Goal: Navigation & Orientation: Find specific page/section

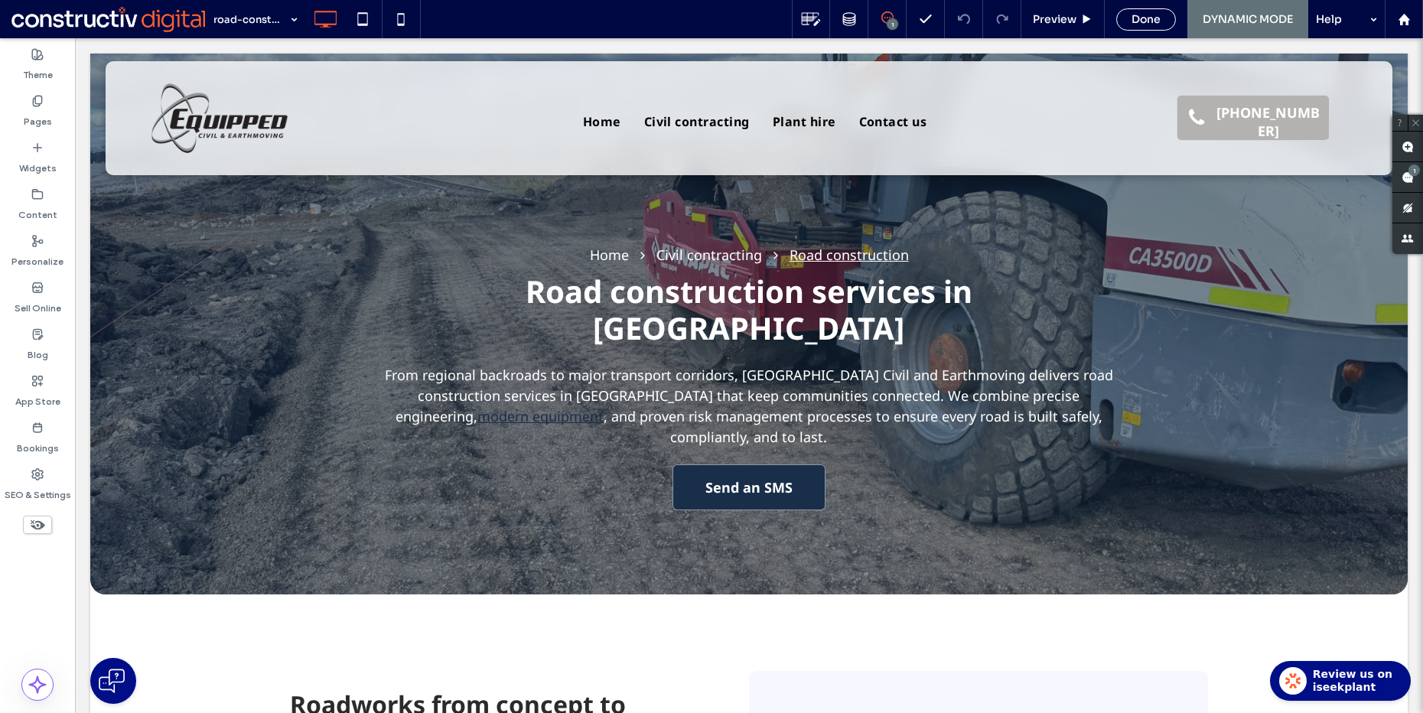
click at [33, 590] on div "Theme Pages Widgets Content Personalize Sell Online Blog App Store Bookings SEO…" at bounding box center [37, 375] width 75 height 675
click at [509, 22] on div "road-construction 1 Preview Done DYNAMIC MODE Help" at bounding box center [814, 19] width 1218 height 38
click at [65, 109] on div "Pages" at bounding box center [37, 111] width 75 height 47
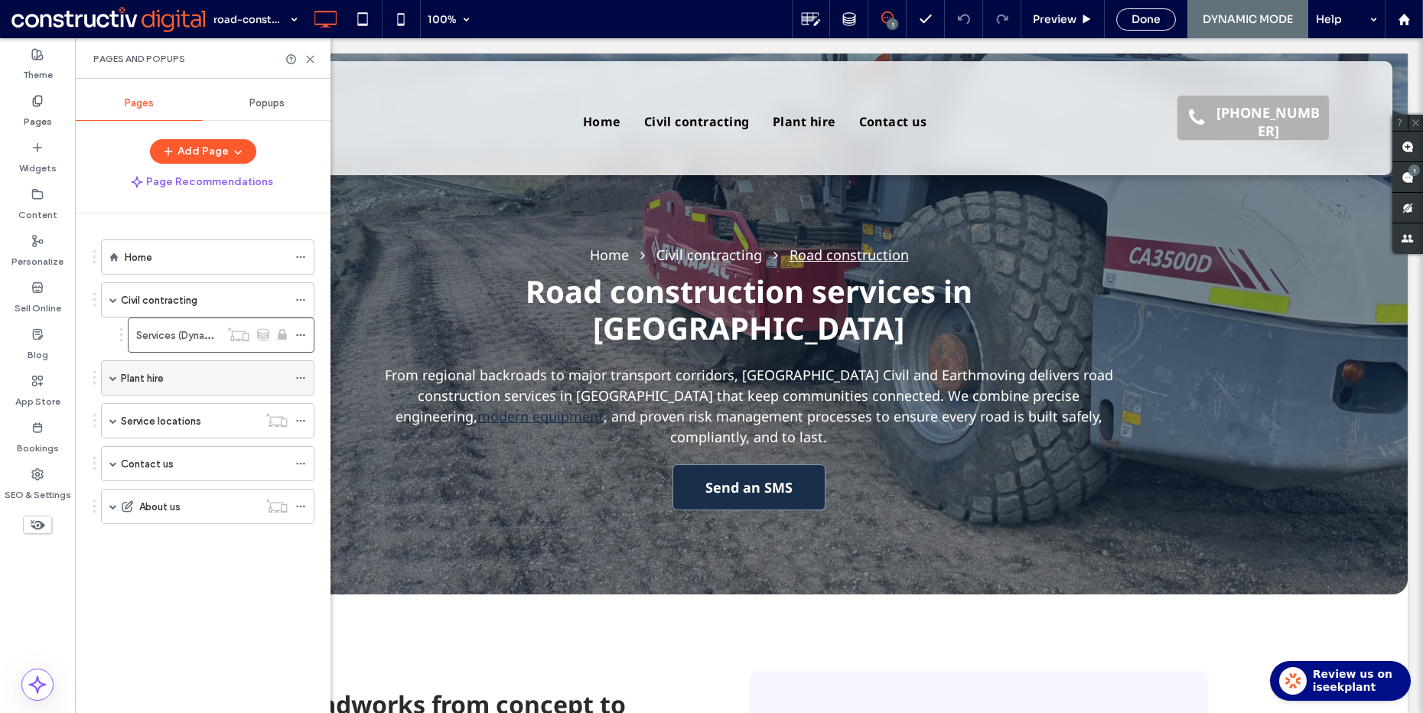
click at [115, 380] on span at bounding box center [113, 378] width 8 height 8
click at [181, 336] on label "Services (Dynamic)" at bounding box center [180, 335] width 89 height 27
click at [114, 456] on span at bounding box center [113, 456] width 8 height 8
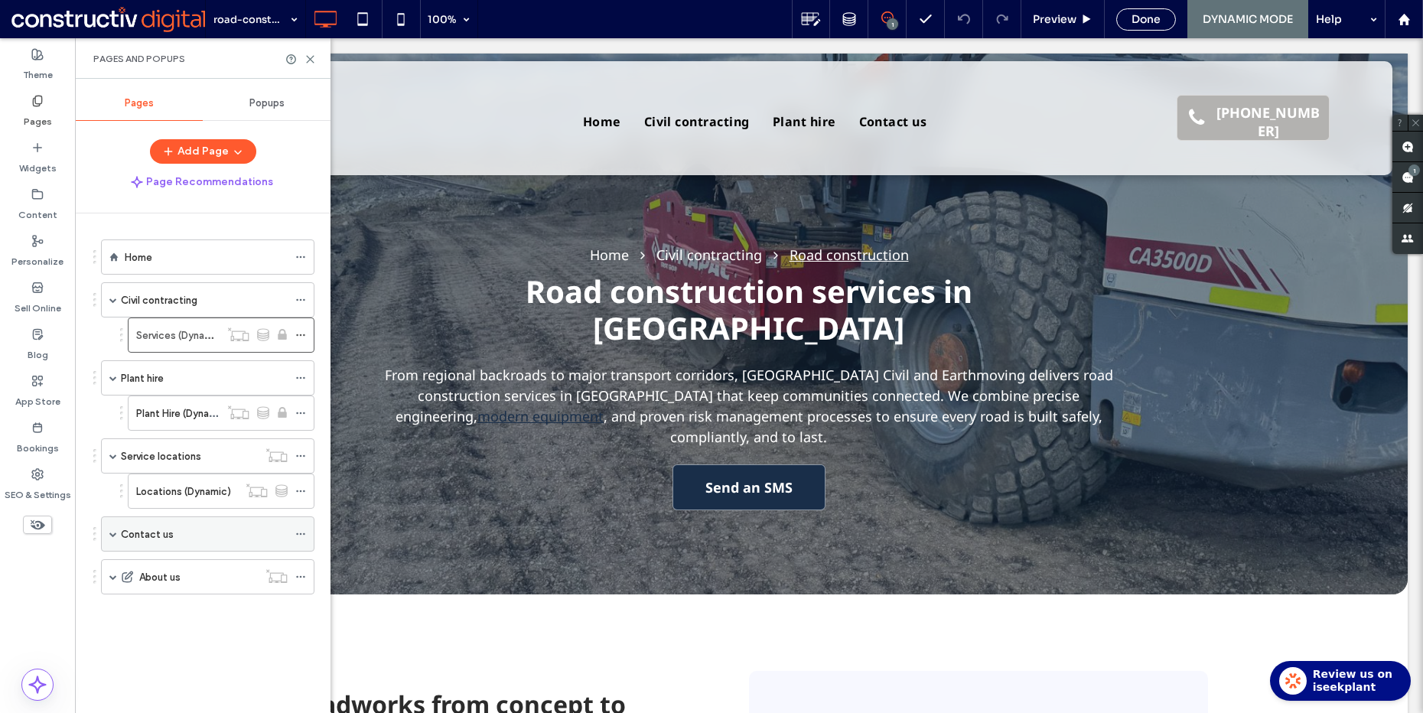
click at [112, 537] on span at bounding box center [113, 534] width 8 height 8
click at [162, 335] on label "Services (Dynamic)" at bounding box center [180, 335] width 89 height 27
click at [265, 18] on input at bounding box center [251, 19] width 77 height 38
click at [168, 371] on div "Plant hire" at bounding box center [204, 378] width 167 height 17
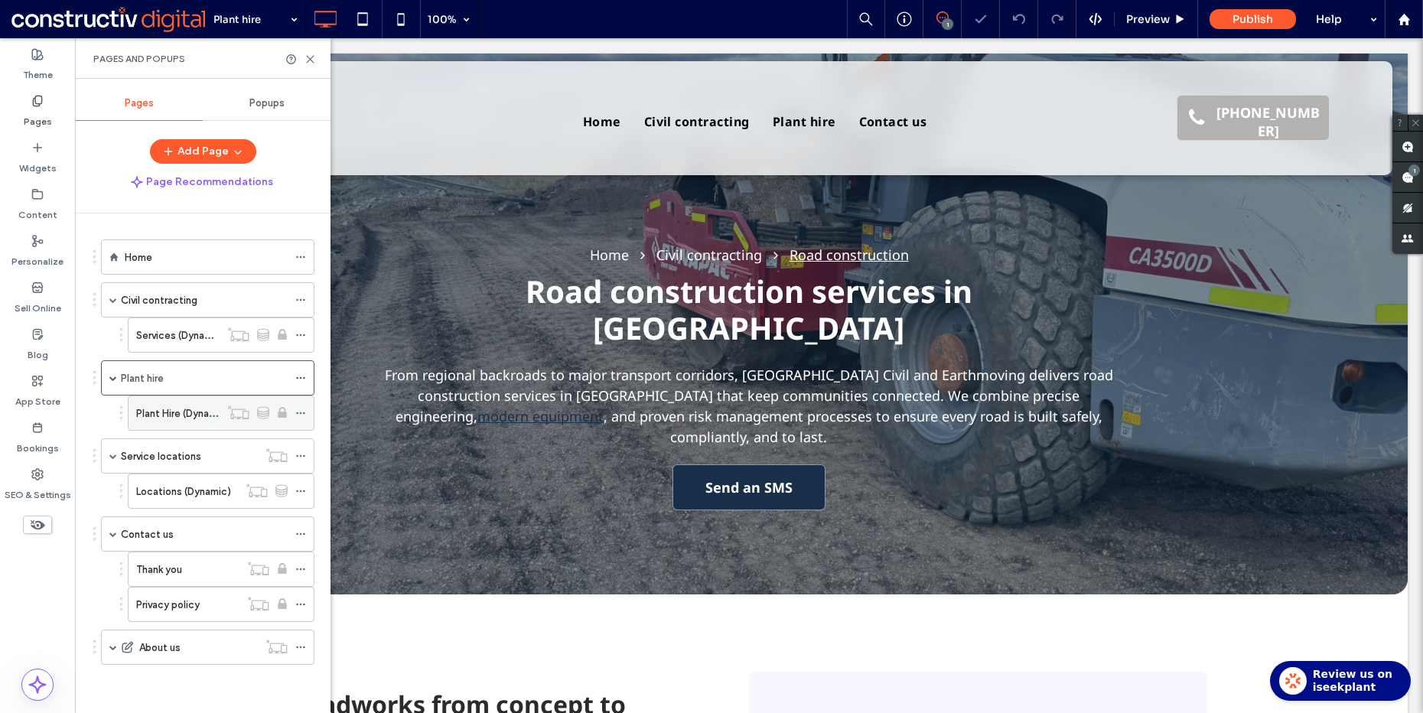
click at [180, 417] on label "Plant Hire (Dynamic)" at bounding box center [182, 413] width 93 height 27
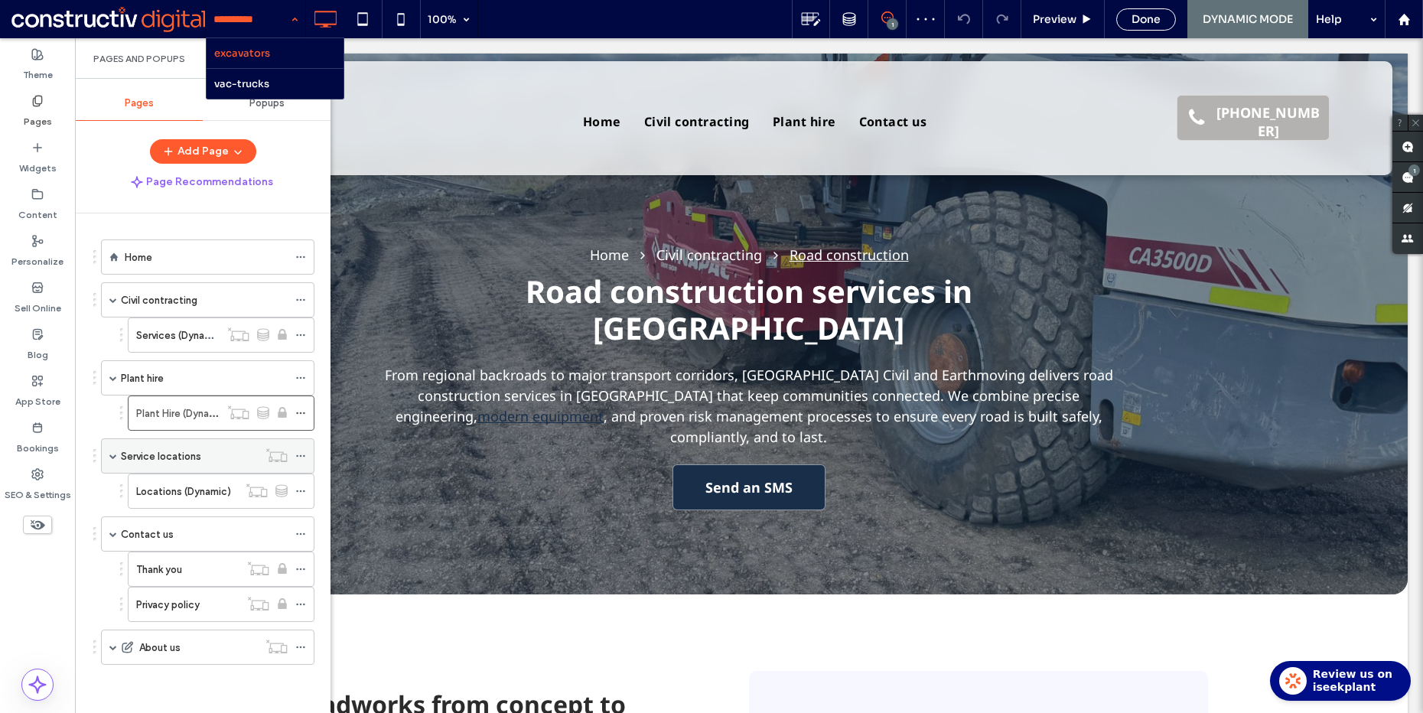
click at [181, 469] on div "Service locations" at bounding box center [189, 456] width 137 height 34
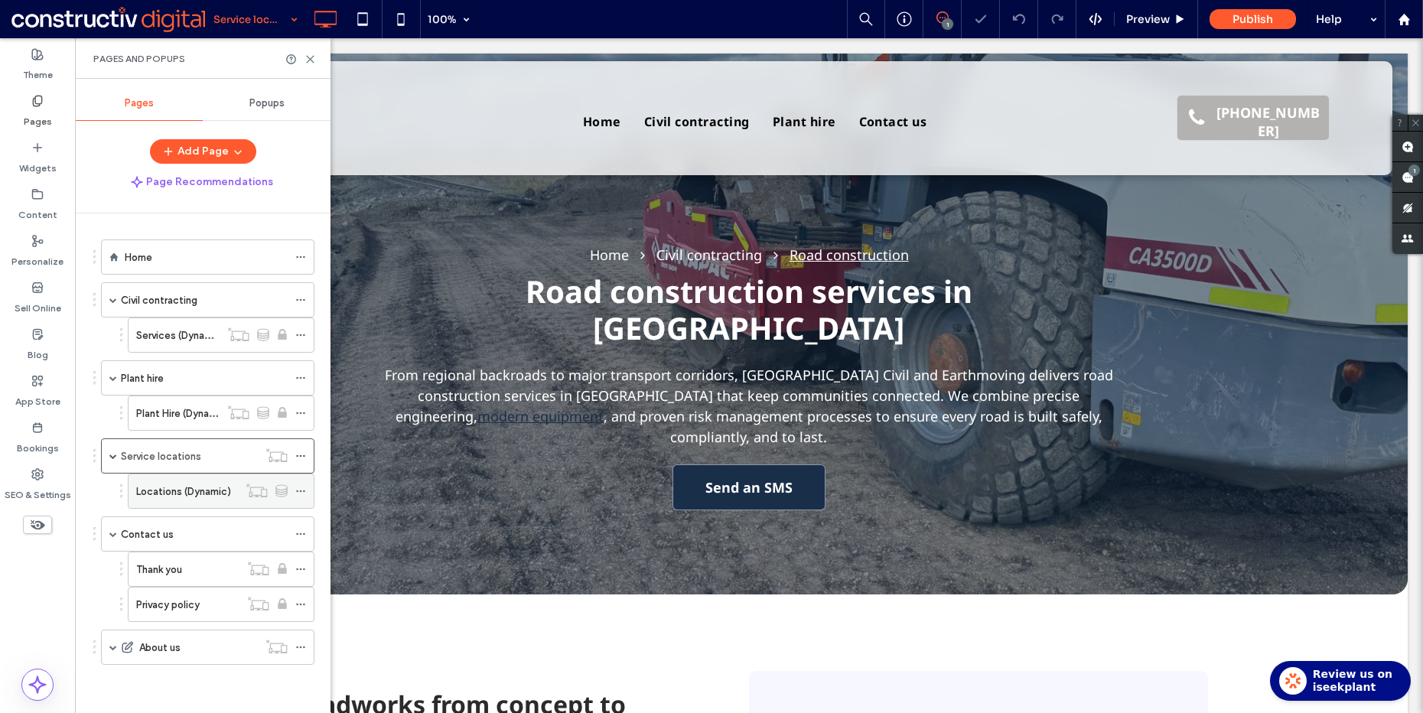
click at [155, 484] on label "Locations (Dynamic)" at bounding box center [183, 491] width 95 height 27
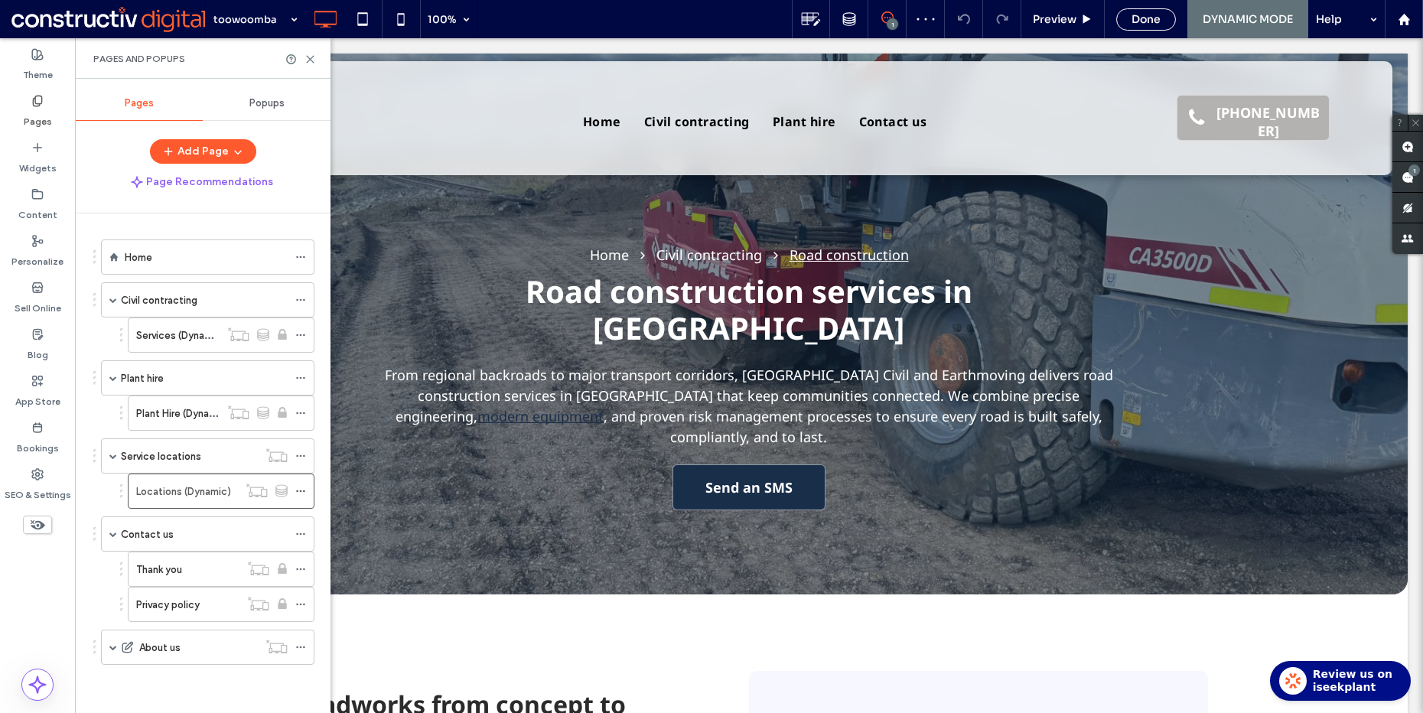
click at [288, 21] on div "toowoomba 100% 1 Preview Done DYNAMIC MODE Help Site Comments Team & Clients Au…" at bounding box center [711, 356] width 1423 height 713
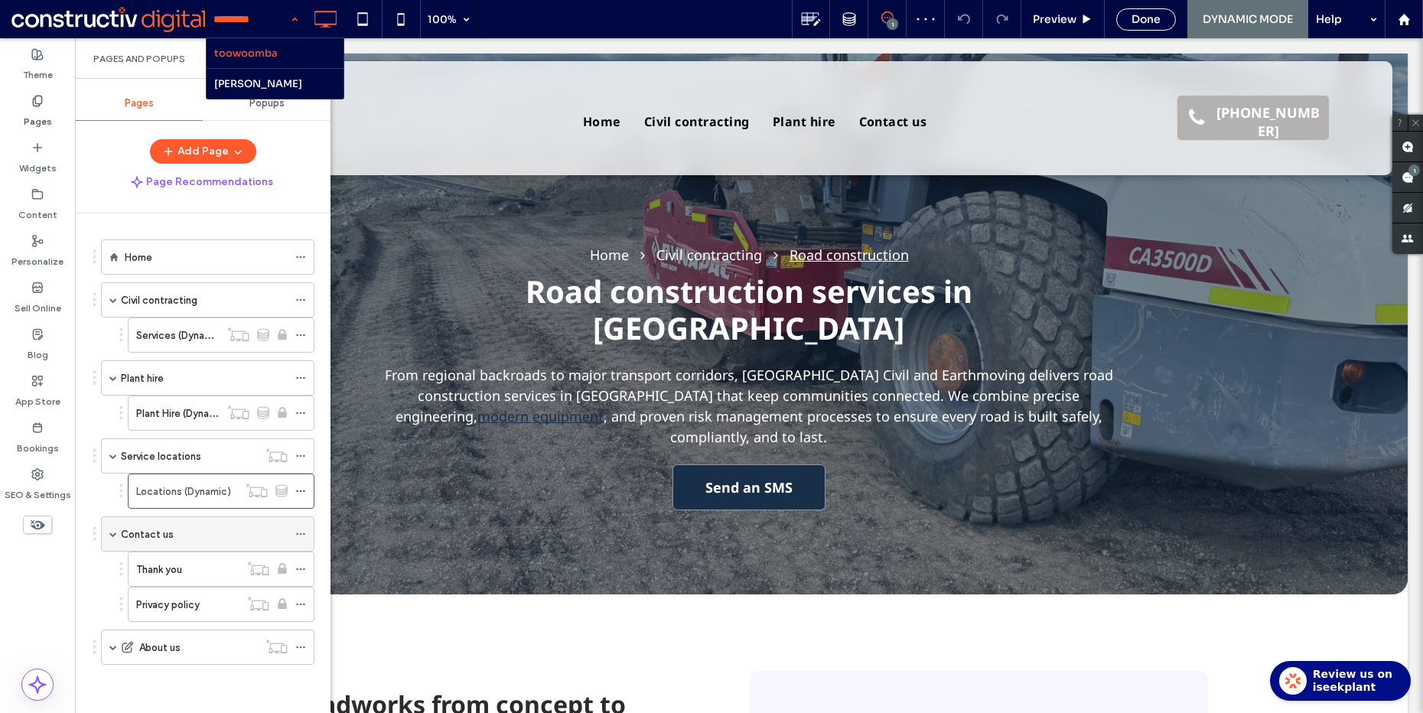
click at [160, 524] on div "Contact us" at bounding box center [204, 534] width 167 height 34
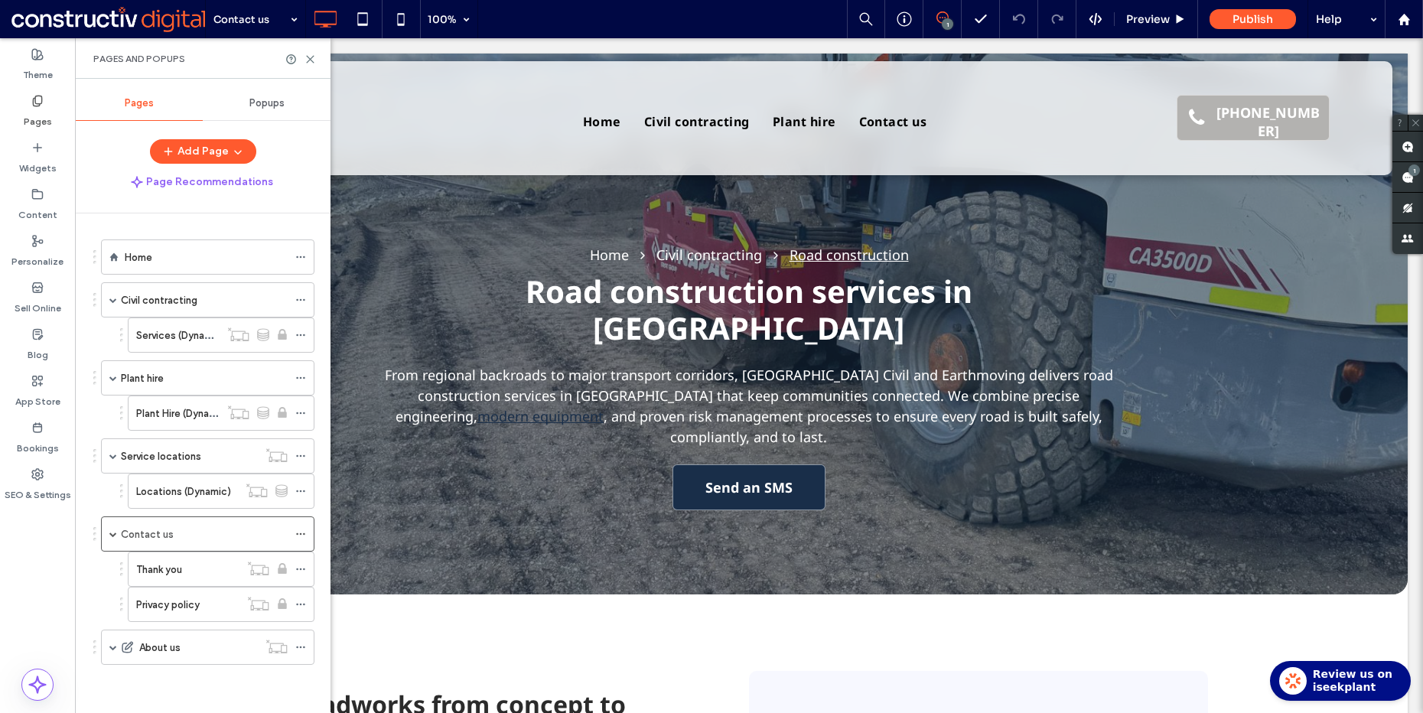
click at [92, 579] on div "Home Civil contracting Services (Dynamic) Plant hire Plant Hire (Dynamic) Servi…" at bounding box center [203, 459] width 256 height 492
